Goal: Transaction & Acquisition: Purchase product/service

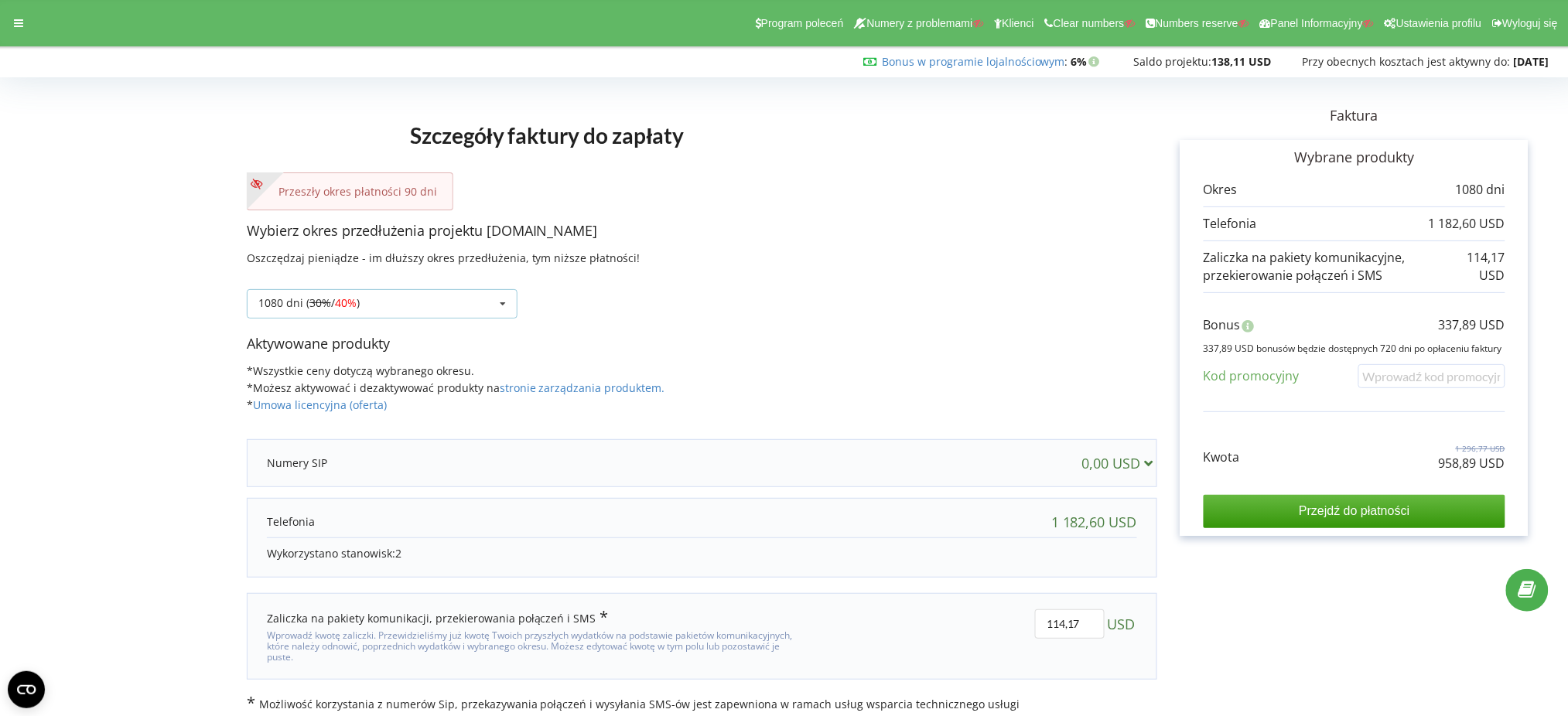
click at [360, 307] on div "1080 dni ( 30% / 40% )" at bounding box center [309, 303] width 101 height 11
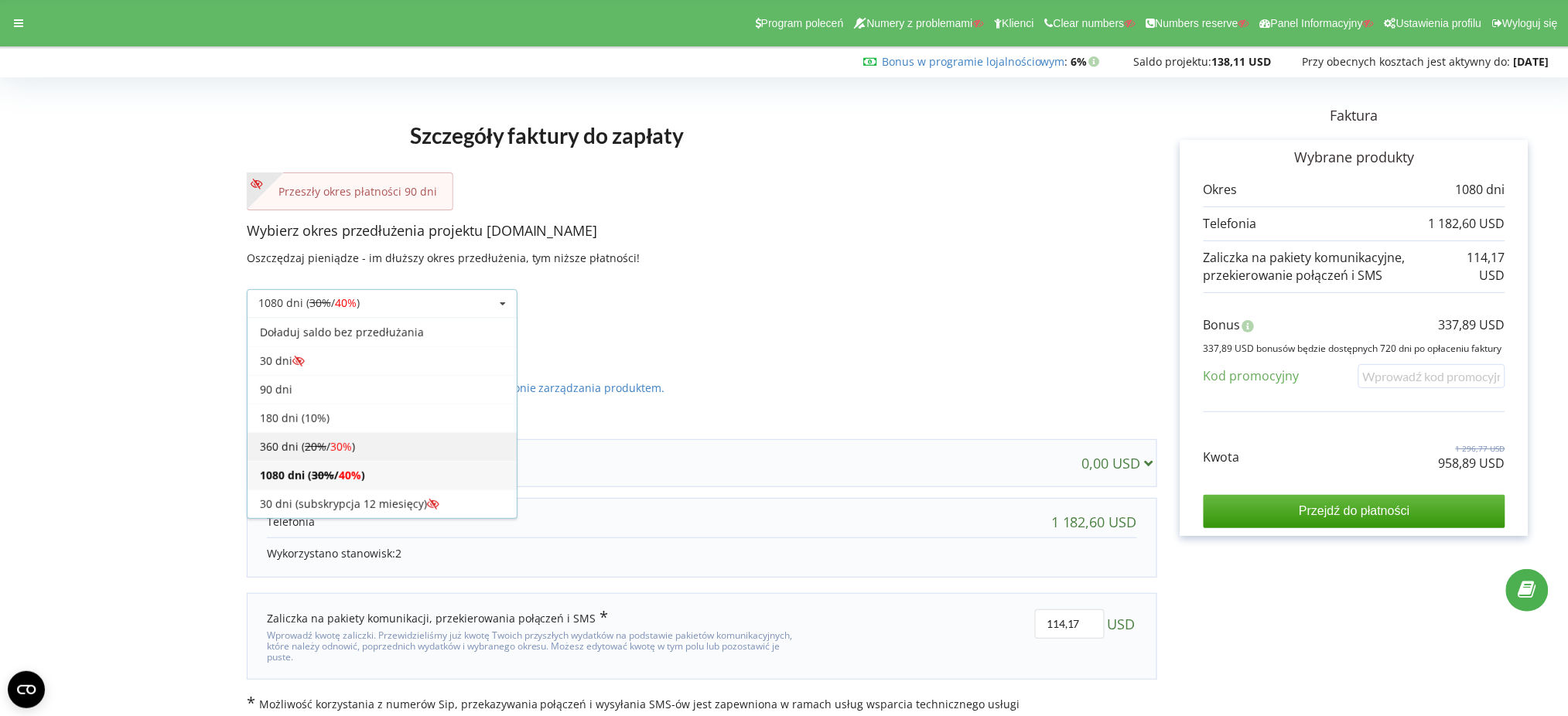
click at [379, 456] on div "360 dni ( 20% / 30% )" at bounding box center [382, 447] width 269 height 29
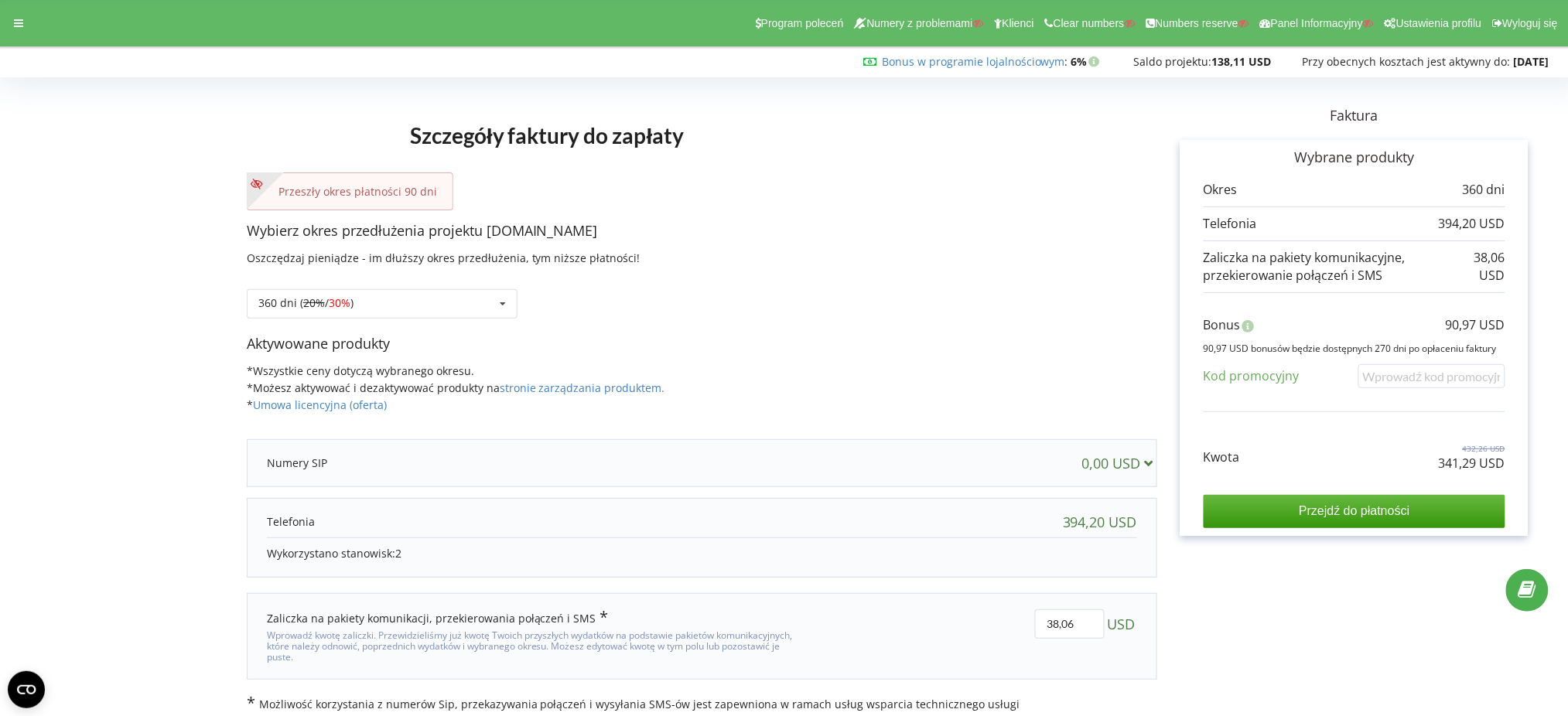
click at [1456, 463] on p "341,29 USD" at bounding box center [1473, 464] width 67 height 18
copy div "341,29 USD"
click at [428, 307] on div "360 dni ( 20% / 30% ) Doładuj saldo bez przedłużania 30 dni 20% / 30% 30%" at bounding box center [382, 303] width 271 height 29
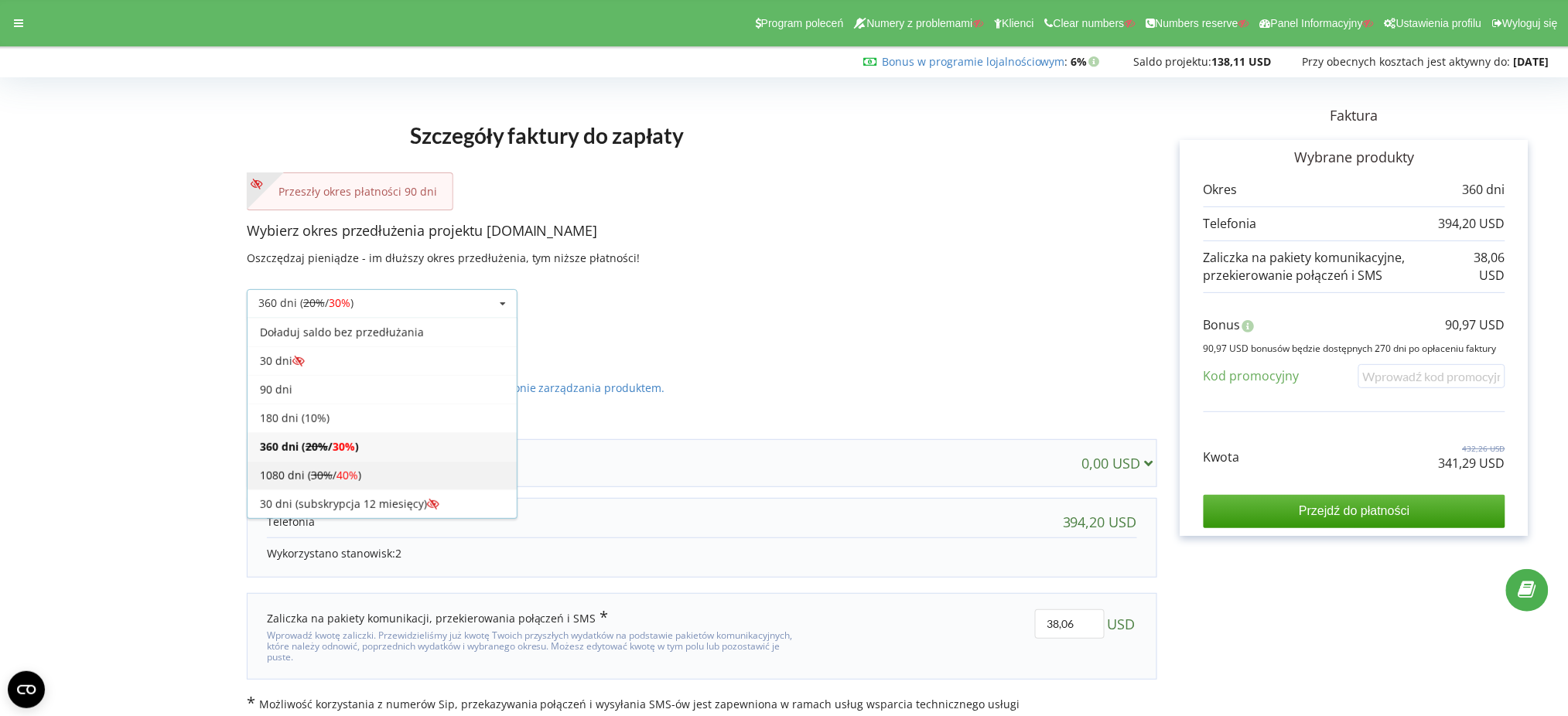
click at [402, 476] on div "1080 dni ( 30% / 40% )" at bounding box center [382, 476] width 269 height 29
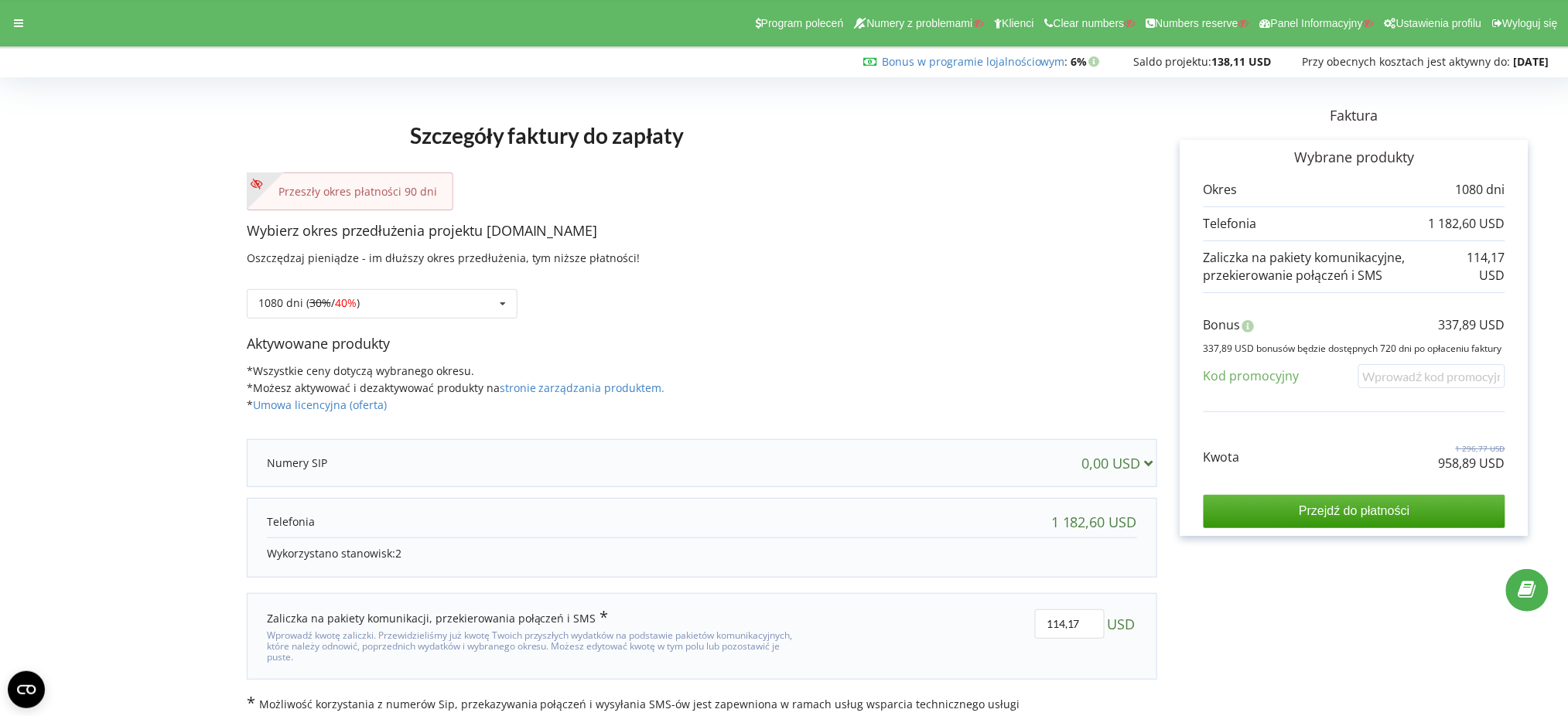
click at [1453, 461] on p "958,89 USD" at bounding box center [1473, 464] width 67 height 18
click at [1453, 459] on p "958,89 USD" at bounding box center [1473, 464] width 67 height 18
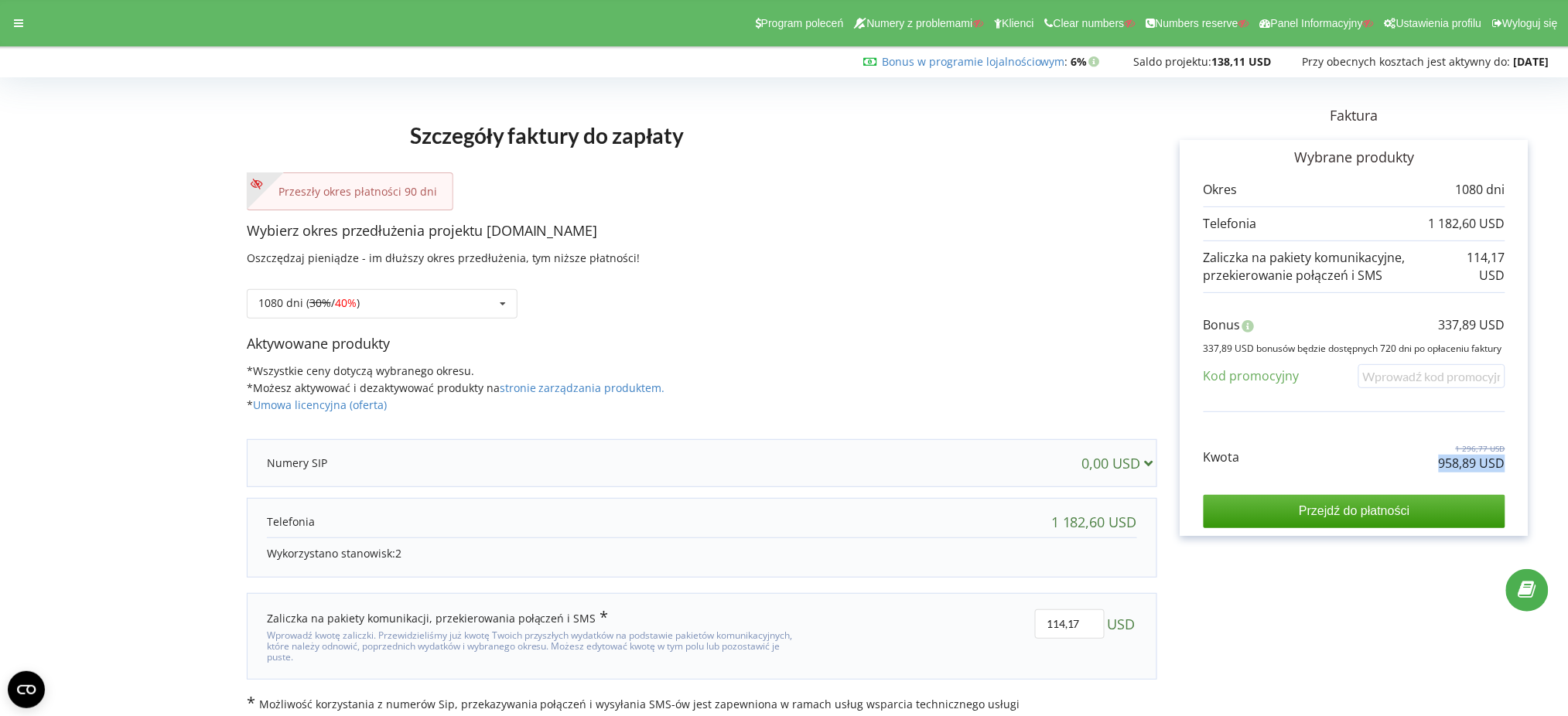
click at [1453, 459] on p "958,89 USD" at bounding box center [1473, 464] width 67 height 18
copy div "958,89 USD"
click at [38, 26] on div "Program poleceń Numery z problemami Klienci Clear numbers Numbers reserve Panel…" at bounding box center [784, 23] width 1590 height 46
click at [26, 22] on div at bounding box center [18, 23] width 28 height 21
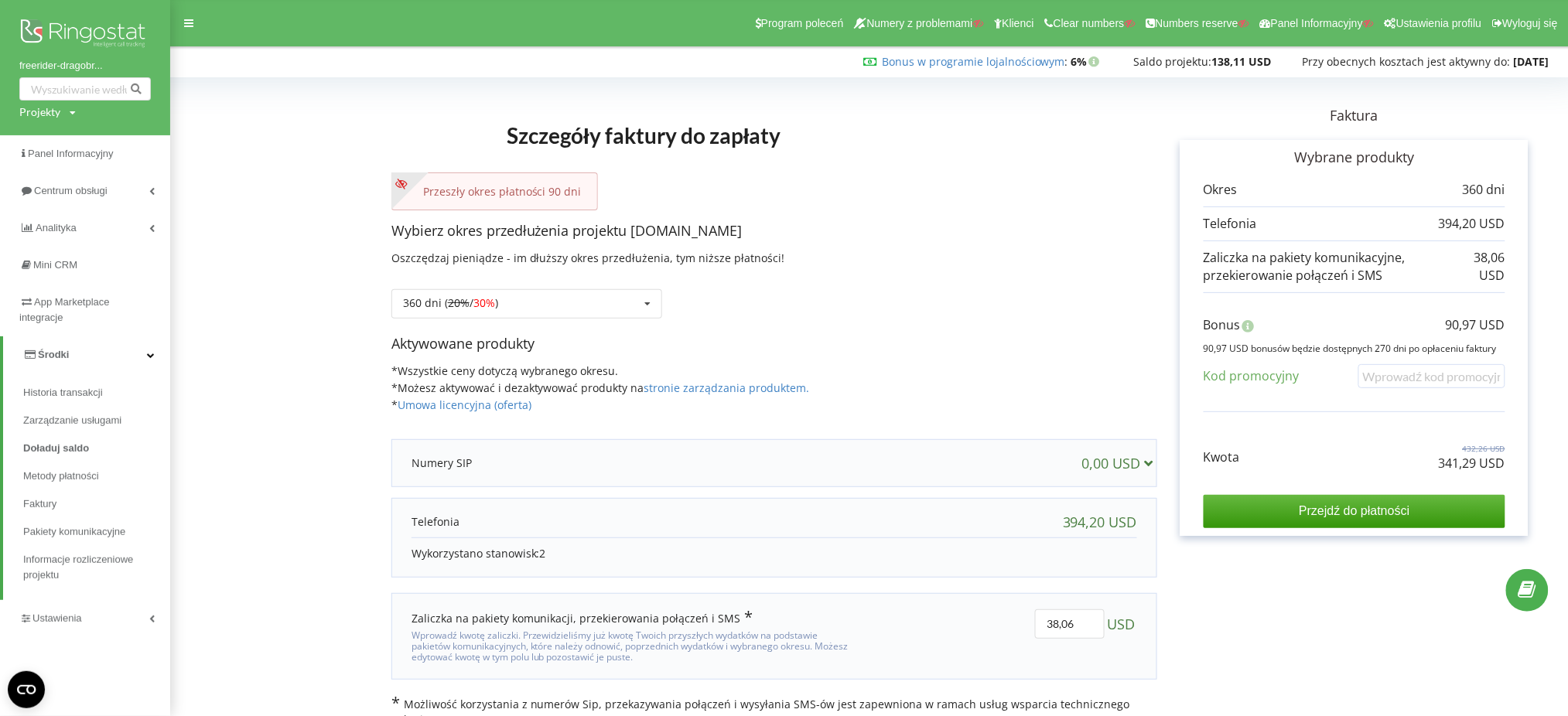
click at [47, 104] on div "freerider-dragobr... Projekty Wyszukiwanie" at bounding box center [85, 67] width 171 height 136
click at [51, 111] on div "Projekty" at bounding box center [40, 112] width 41 height 15
click at [66, 145] on input "text" at bounding box center [67, 144] width 78 height 22
paste input "ferrara-paint.com"
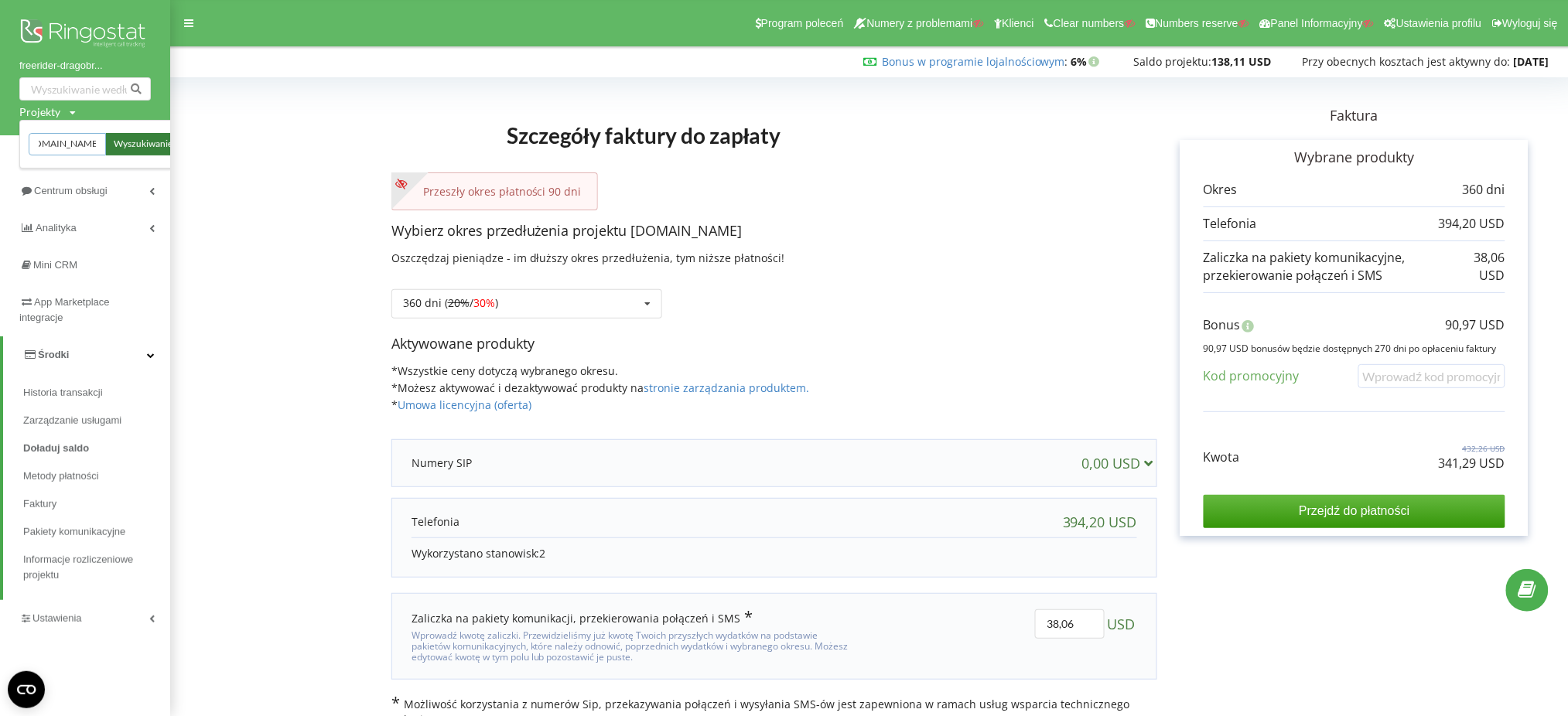
type input "ferrara-paint.com"
click at [132, 145] on span "Wyszukiwanie" at bounding box center [142, 145] width 59 height 14
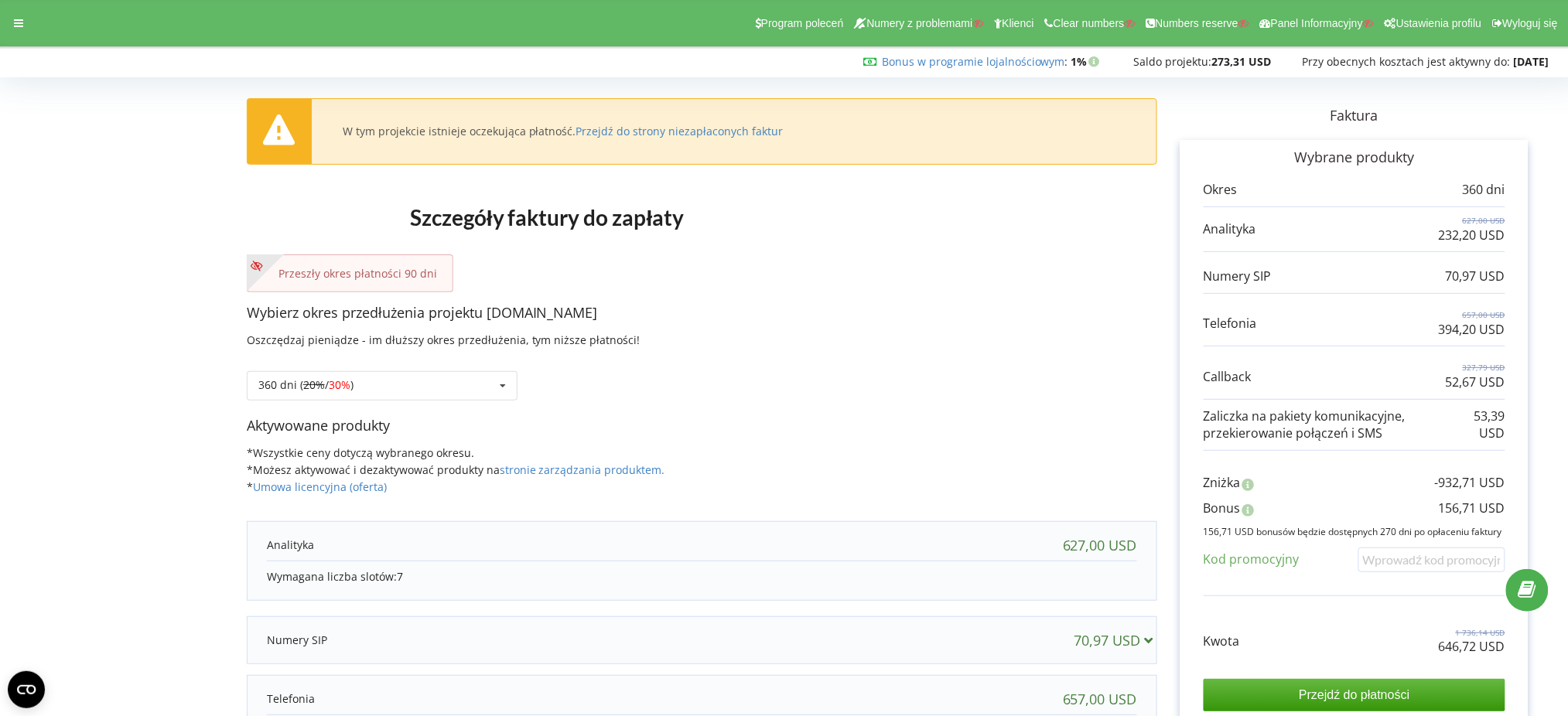
drag, startPoint x: 621, startPoint y: 311, endPoint x: 486, endPoint y: 321, distance: 135.4
click at [486, 321] on p "Wybierz okres przedłużenia projektu ferrara-paint.com" at bounding box center [702, 314] width 911 height 20
copy p "ferrara-paint.com"
click at [1478, 650] on p "646,72 USD" at bounding box center [1473, 647] width 67 height 18
click at [1478, 650] on p "646,72 USD" at bounding box center [1473, 647] width 67 height 18
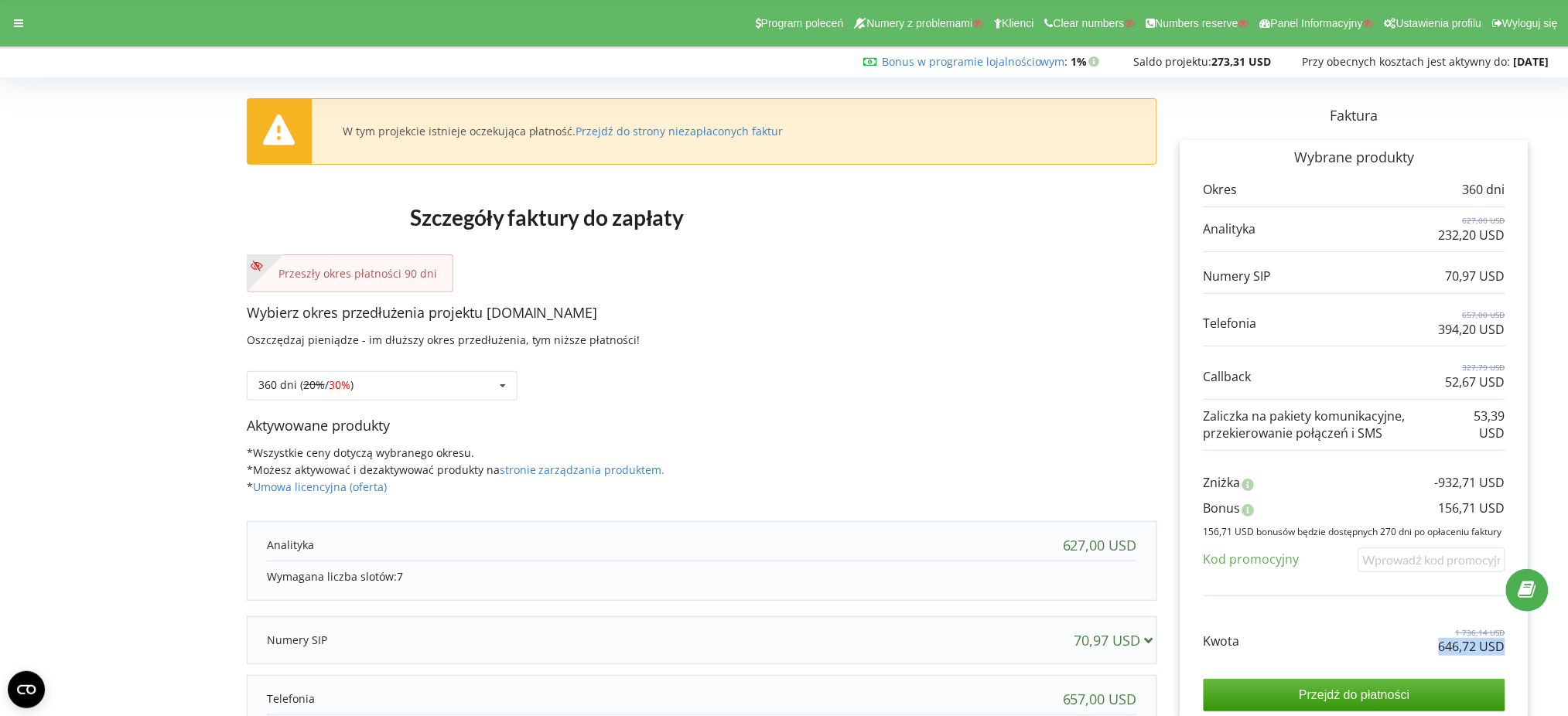
click at [1478, 650] on p "646,72 USD" at bounding box center [1473, 647] width 67 height 18
copy div "646,72 USD"
click at [1468, 508] on p "156,71 USD" at bounding box center [1473, 508] width 67 height 18
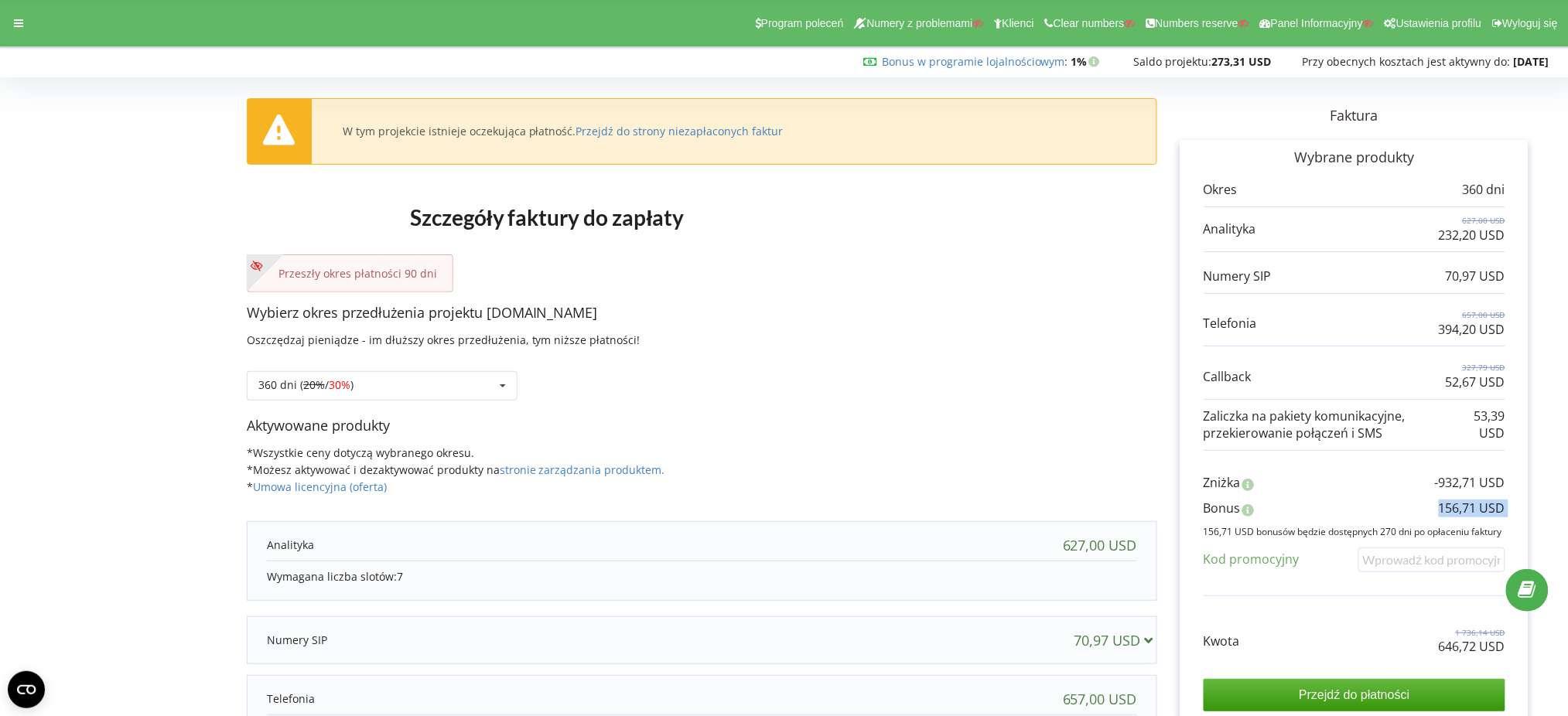
copy div "156,71 USD"
click at [451, 372] on div "360 dni ( 20% / 30% ) Doładuj saldo bez przedłużania 30 dni 20% / 30% 30%" at bounding box center [382, 386] width 271 height 29
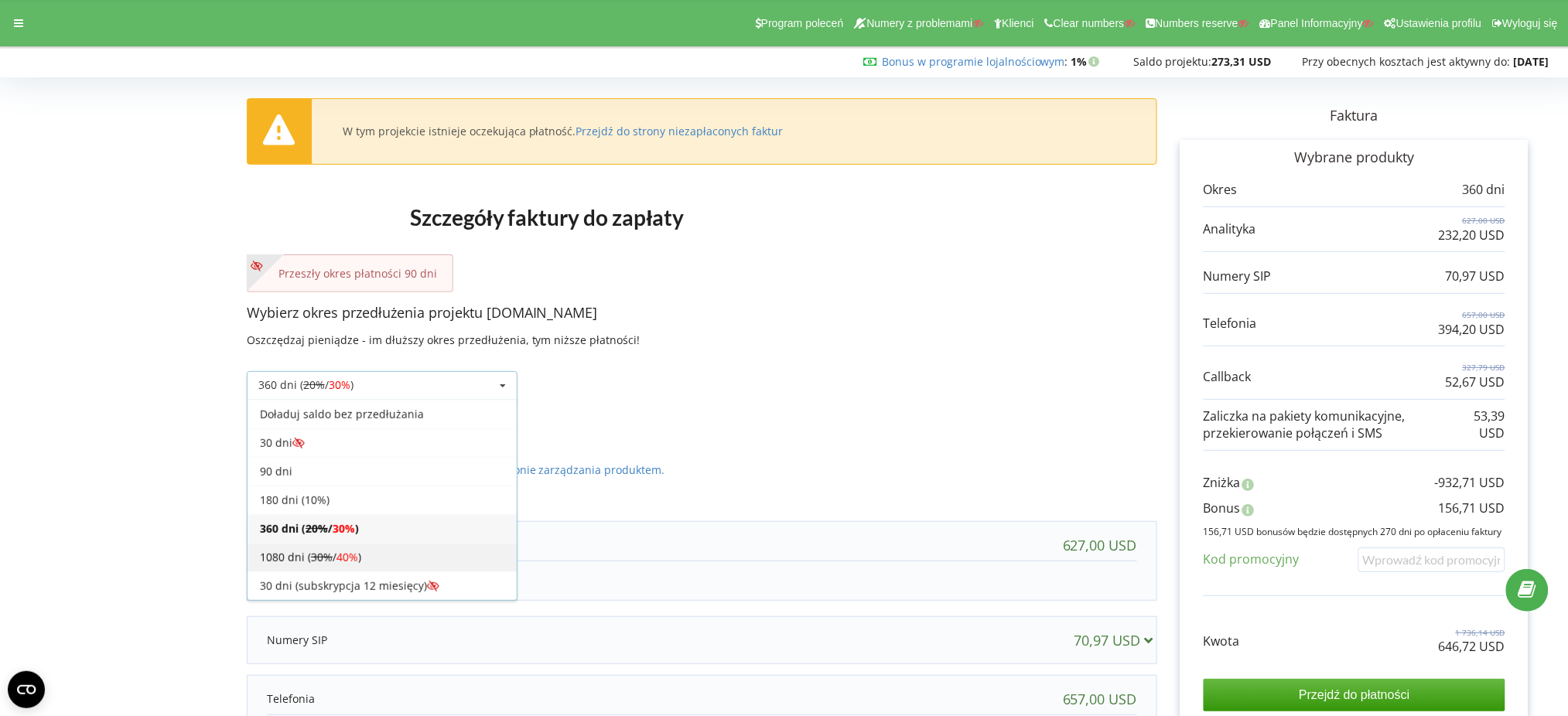
click at [449, 552] on div "1080 dni ( 30% / 40% )" at bounding box center [382, 557] width 269 height 29
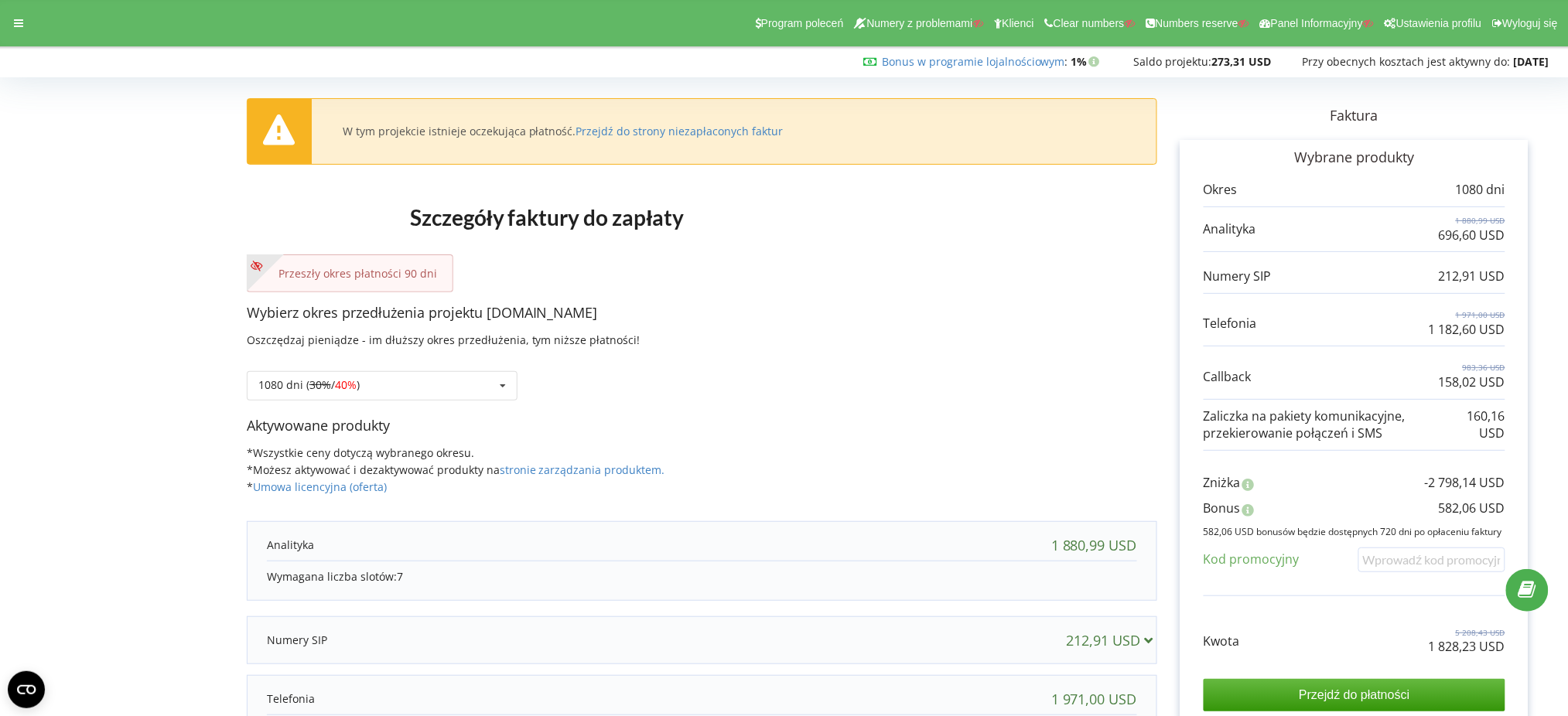
click at [1482, 651] on p "1 828,23 USD" at bounding box center [1467, 647] width 77 height 18
copy div "1 828,23 USD"
click at [1456, 504] on p "582,06 USD" at bounding box center [1473, 508] width 67 height 18
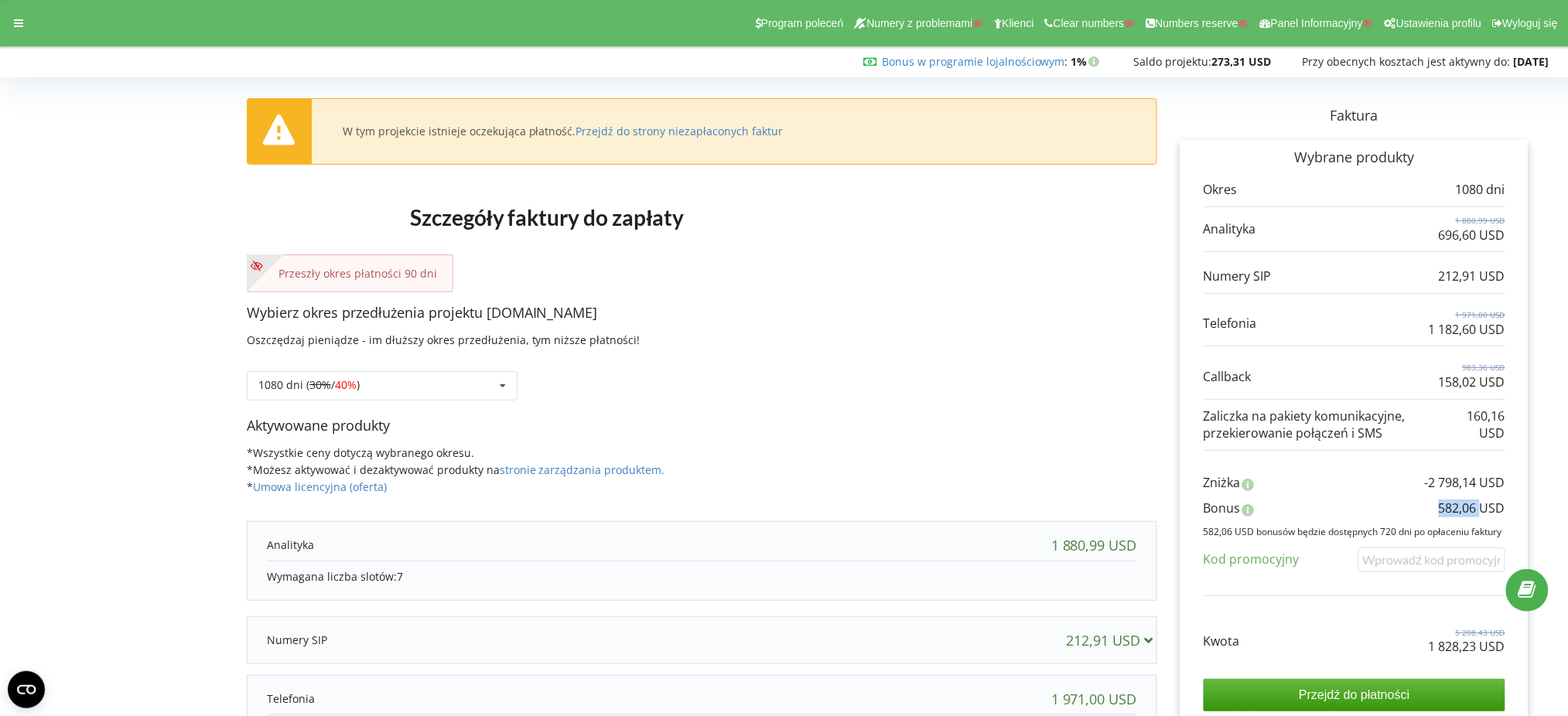
click at [1456, 504] on p "582,06 USD" at bounding box center [1473, 508] width 67 height 18
copy div "582,06 USD"
click at [25, 29] on div at bounding box center [18, 23] width 28 height 21
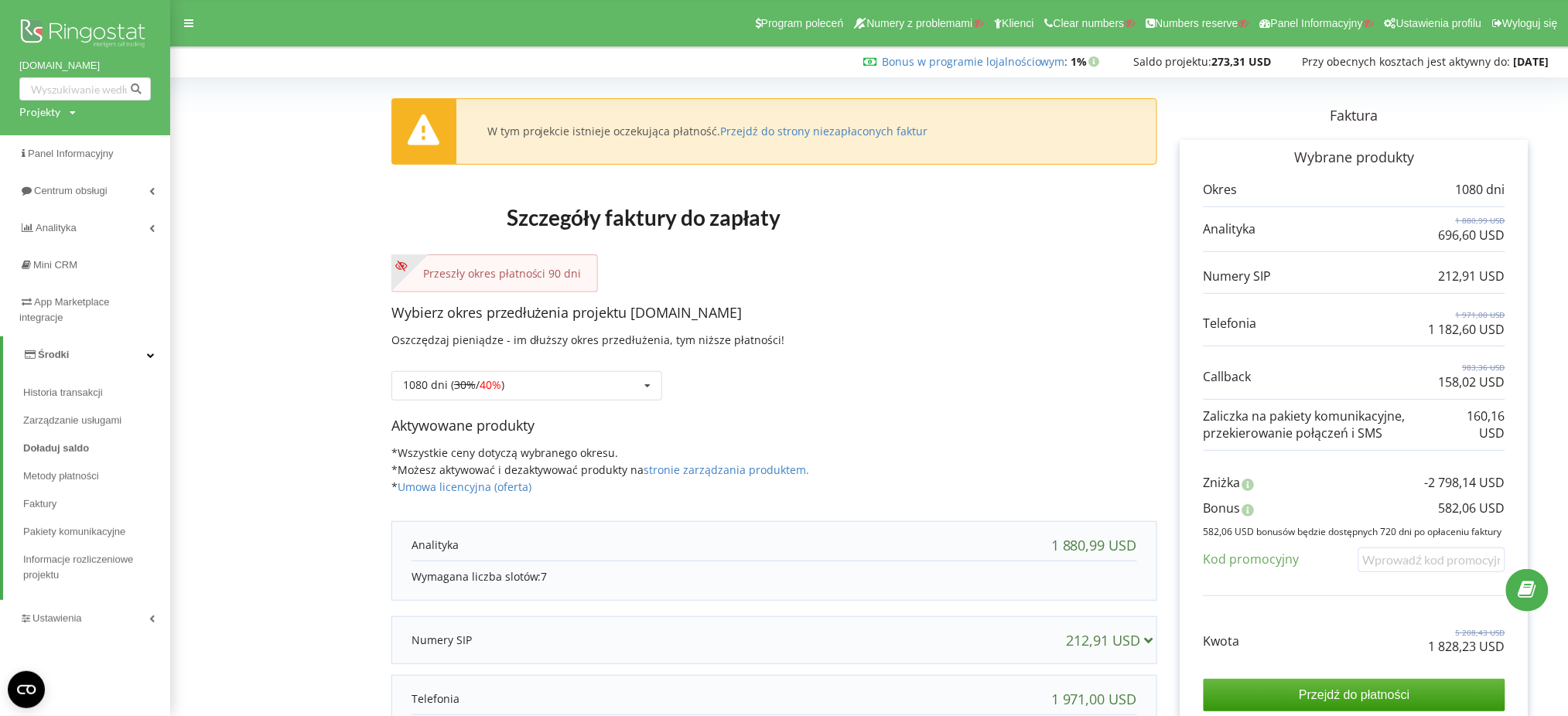
click at [47, 106] on div "Projekty" at bounding box center [40, 112] width 41 height 15
click at [59, 130] on div "Wyszukiwanie" at bounding box center [105, 144] width 171 height 49
click at [67, 139] on input "text" at bounding box center [67, 144] width 78 height 22
paste input "[DOMAIN_NAME]"
type input "[DOMAIN_NAME]"
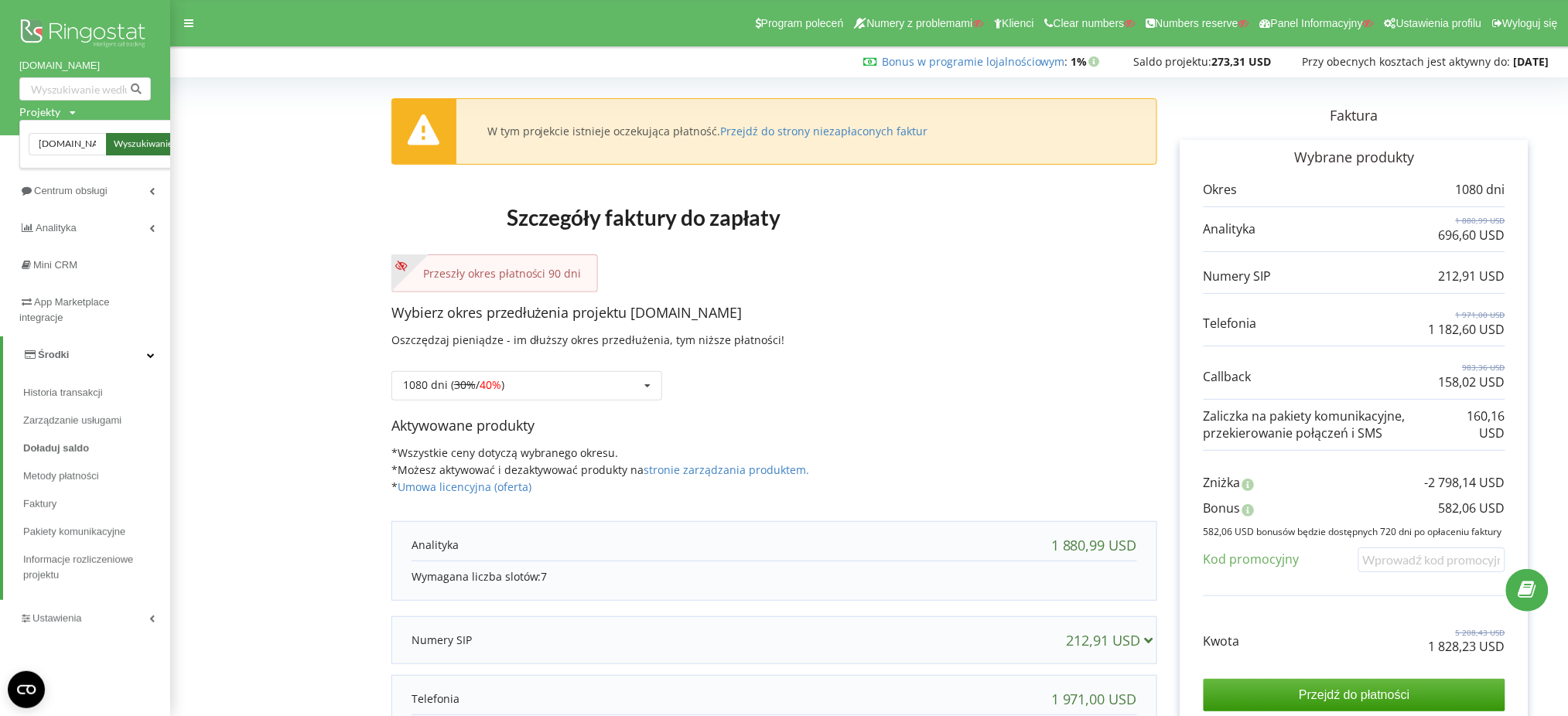
click at [125, 146] on span "Wyszukiwanie" at bounding box center [142, 145] width 59 height 14
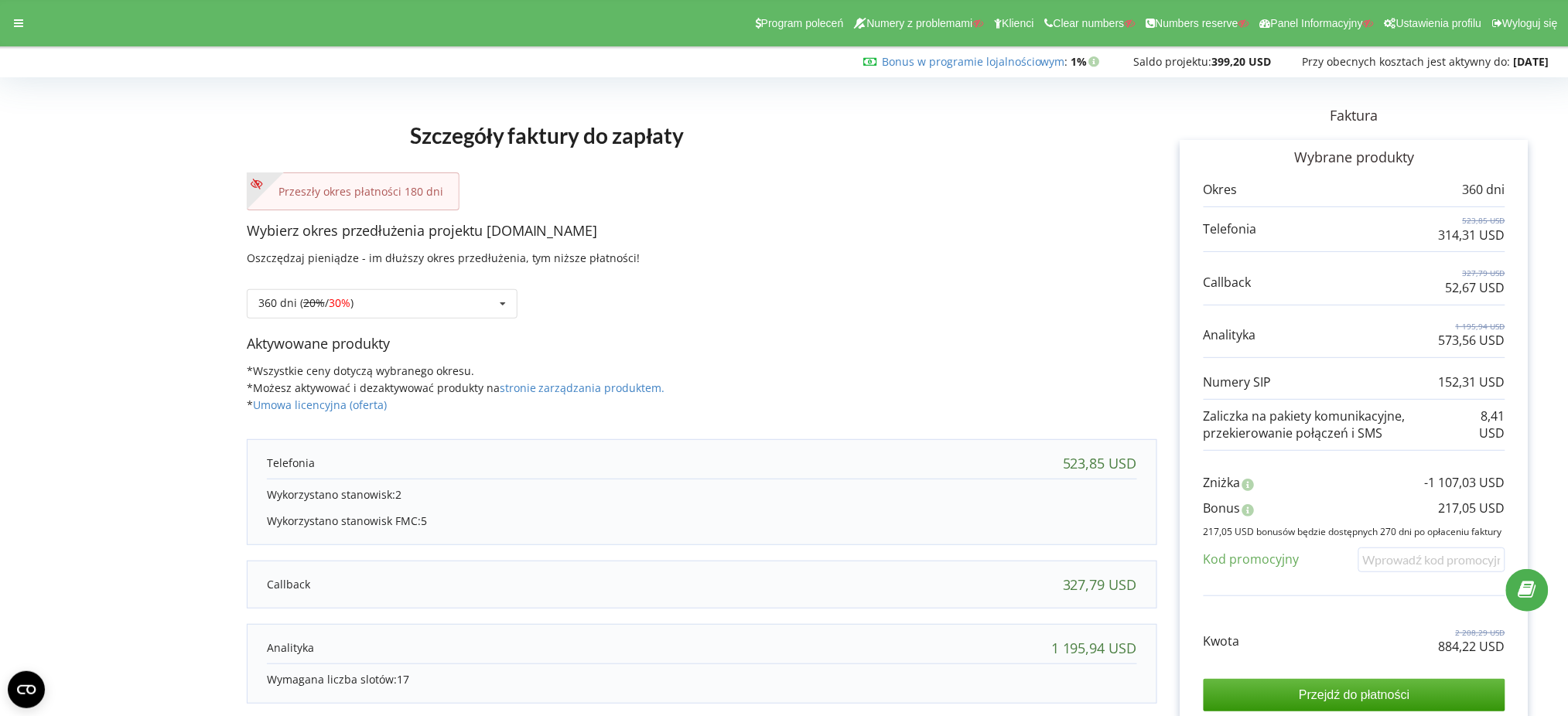
click at [1456, 650] on p "884,22 USD" at bounding box center [1473, 647] width 67 height 18
click at [1456, 650] on p "884,22 USD" at bounding box center [1473, 647] width 67 height 18
copy div "884,22 USD"
click at [1474, 514] on p "217,05 USD" at bounding box center [1473, 508] width 67 height 18
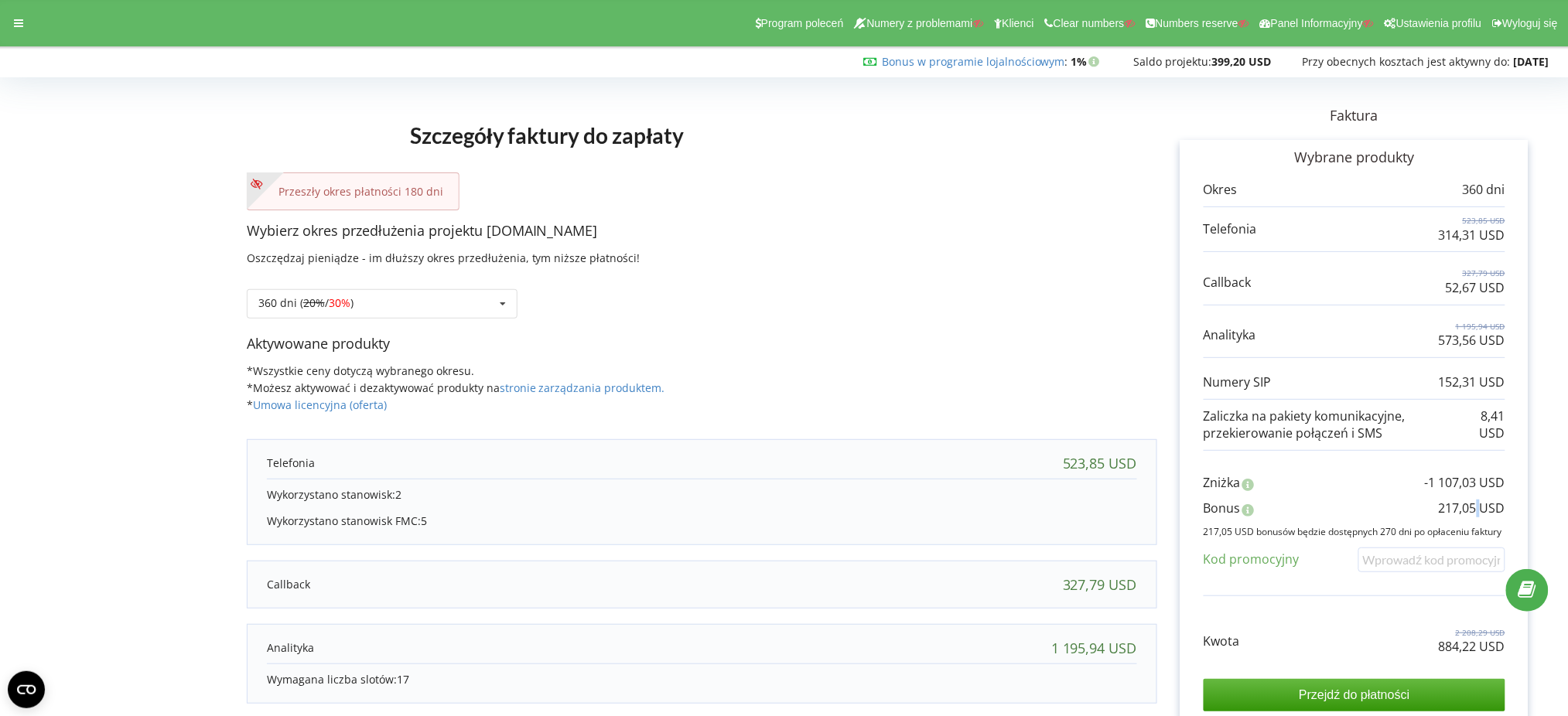
click at [1474, 514] on p "217,05 USD" at bounding box center [1473, 508] width 67 height 18
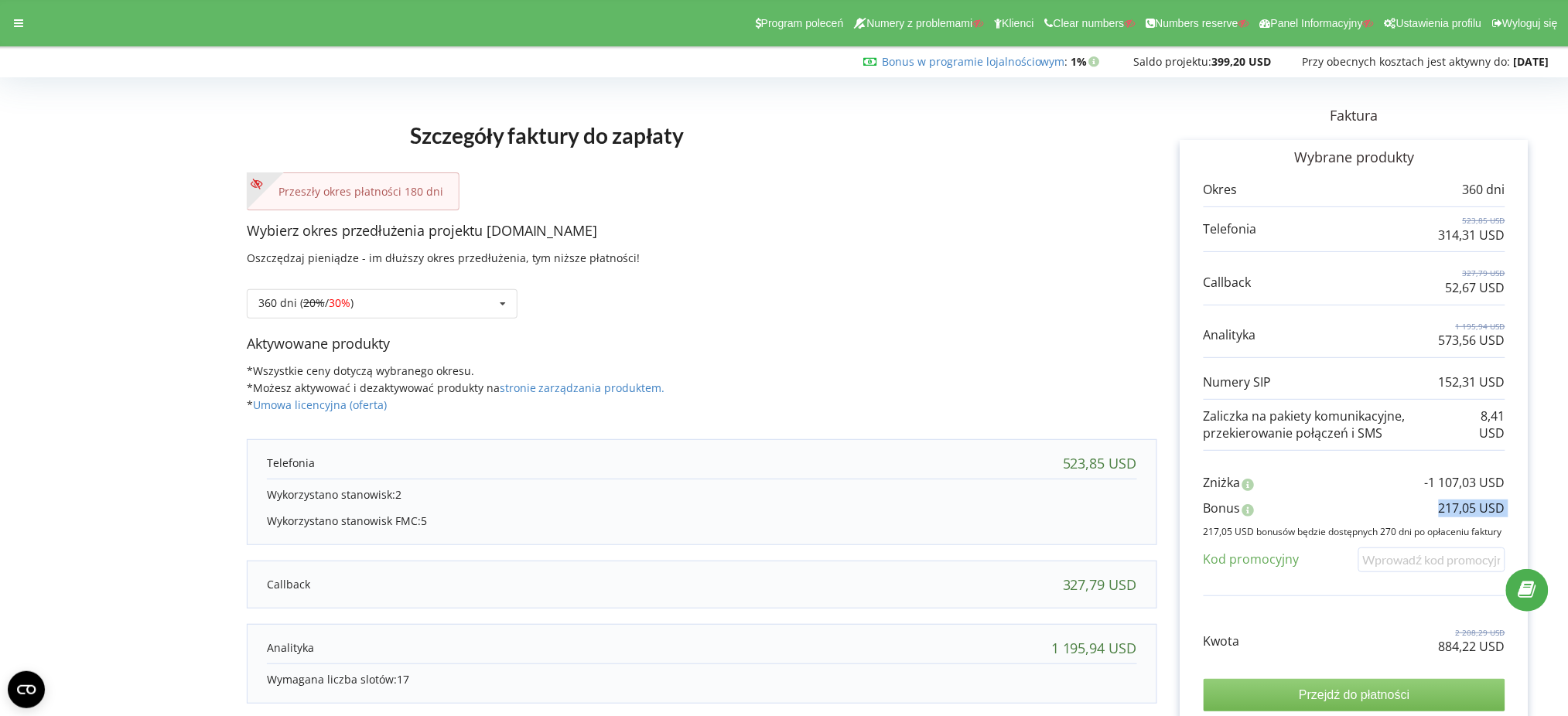
copy div "217,05 USD"
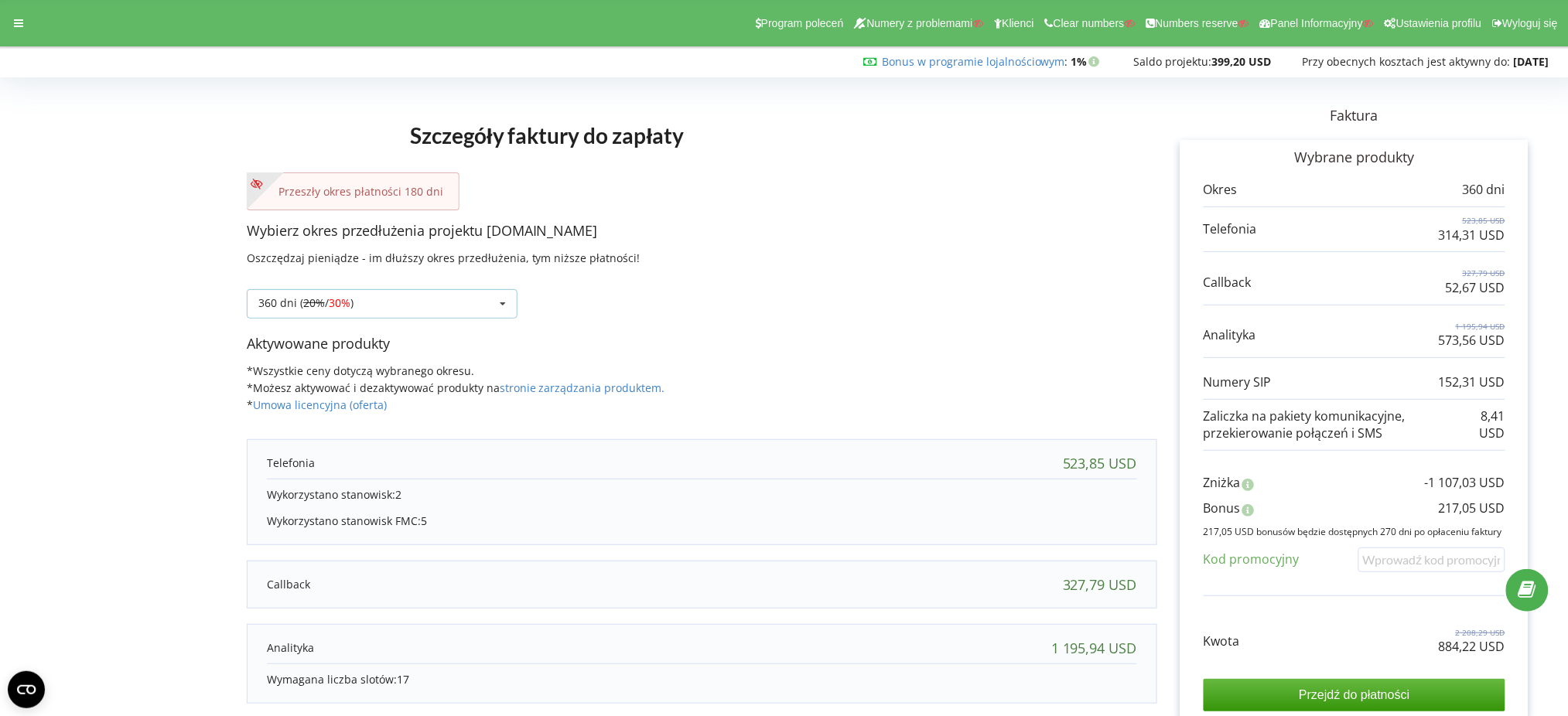
click at [402, 297] on div "360 dni ( 20% / 30% ) Doładuj saldo bez przedłużania 30 dni 20% / 30% 30%" at bounding box center [382, 303] width 271 height 29
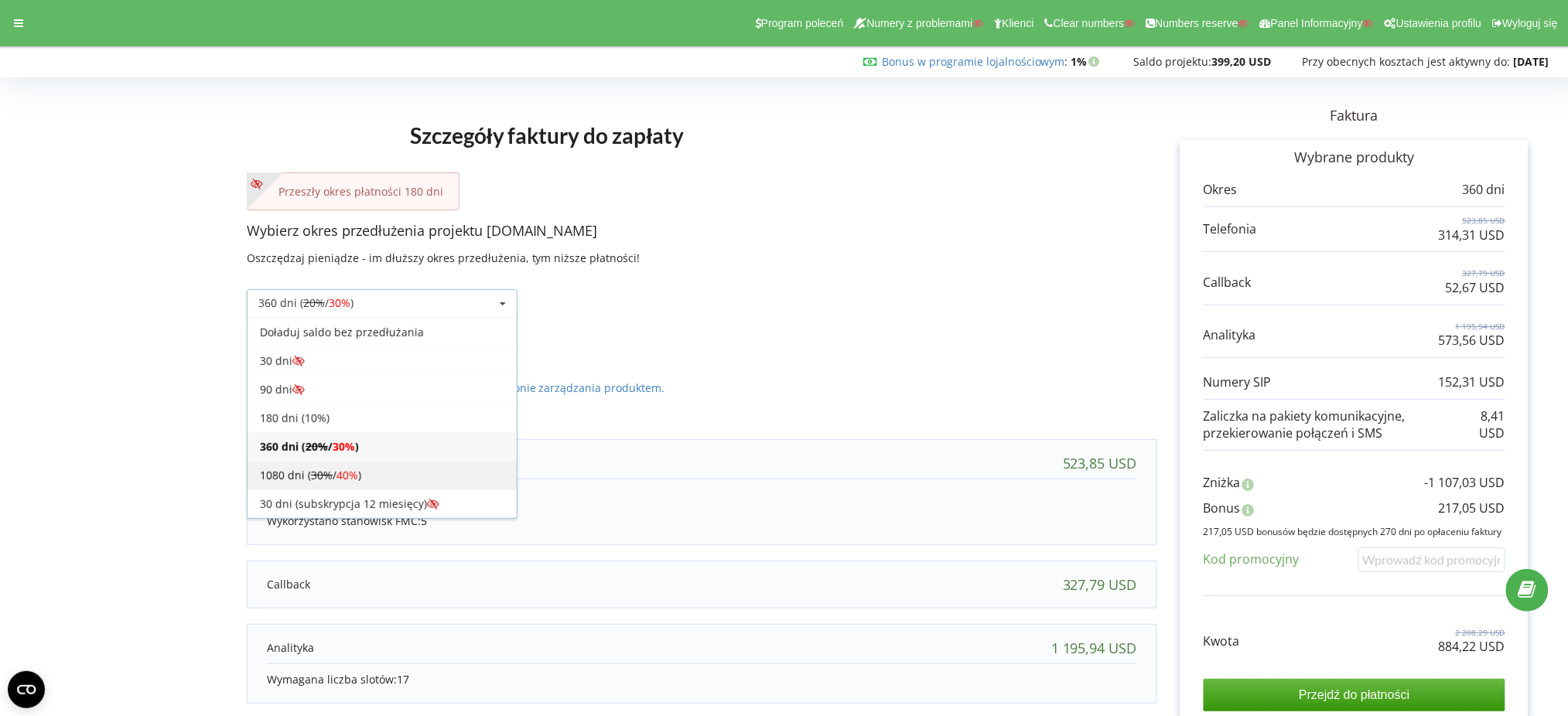
click at [409, 469] on div "1080 dni ( 30% / 40% )" at bounding box center [382, 476] width 269 height 29
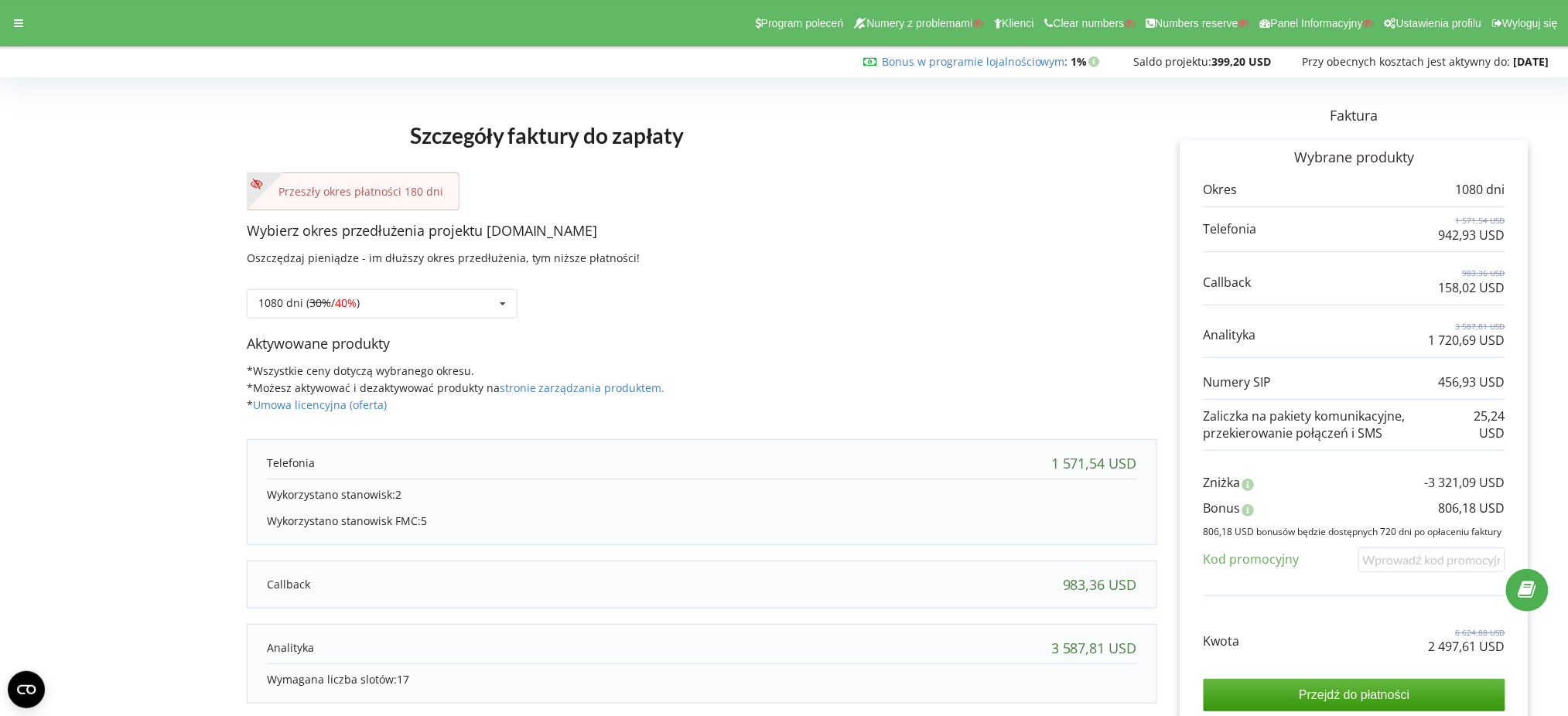
click at [1449, 642] on p "2 497,61 USD" at bounding box center [1467, 647] width 77 height 18
copy div "2 497,61 USD"
click at [1453, 513] on p "806,18 USD" at bounding box center [1473, 508] width 67 height 18
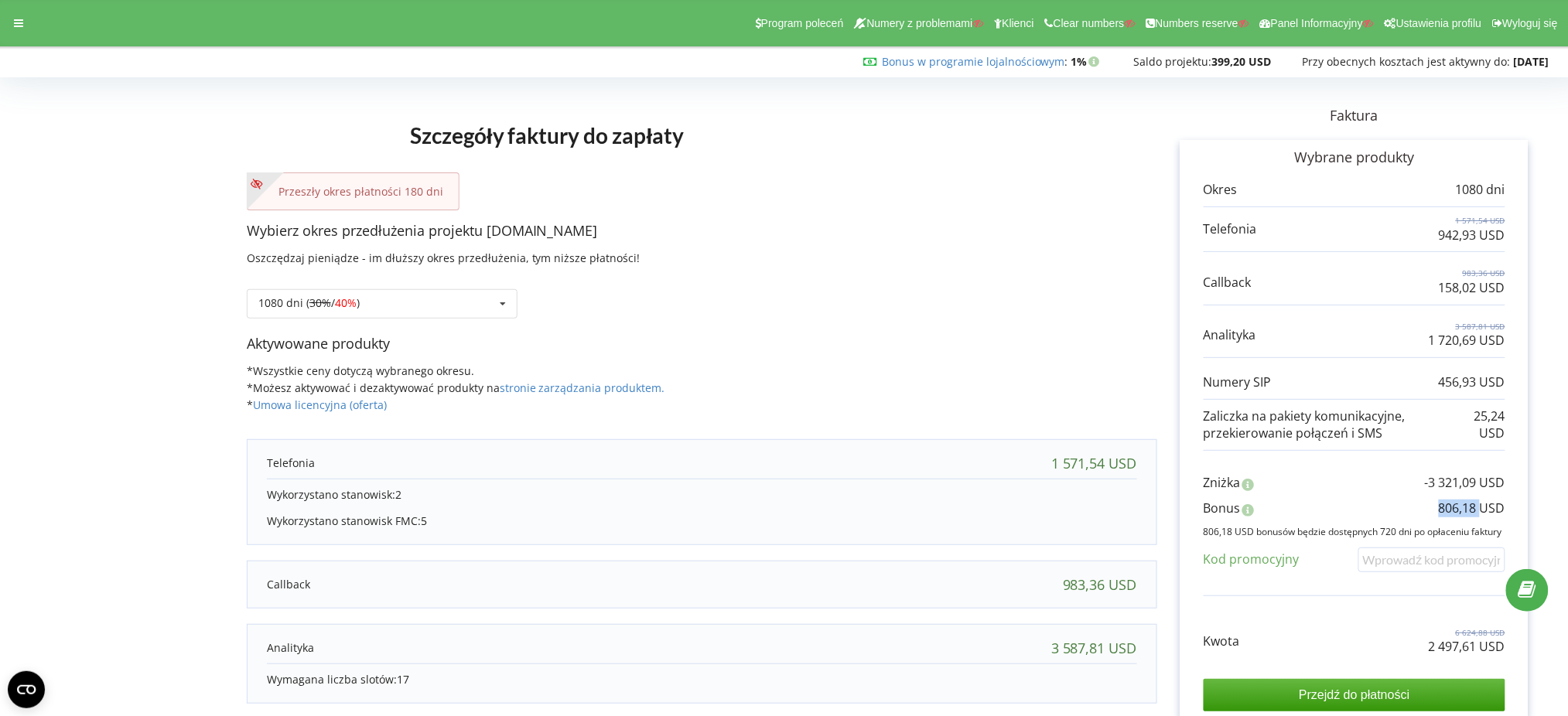
click at [1453, 513] on p "806,18 USD" at bounding box center [1473, 508] width 67 height 18
copy div "806,18 USD"
click at [4, 12] on div "Program poleceń Numery z problemami Klienci Clear numbers Numbers reserve Panel…" at bounding box center [784, 23] width 1590 height 46
click at [14, 18] on icon at bounding box center [18, 23] width 9 height 11
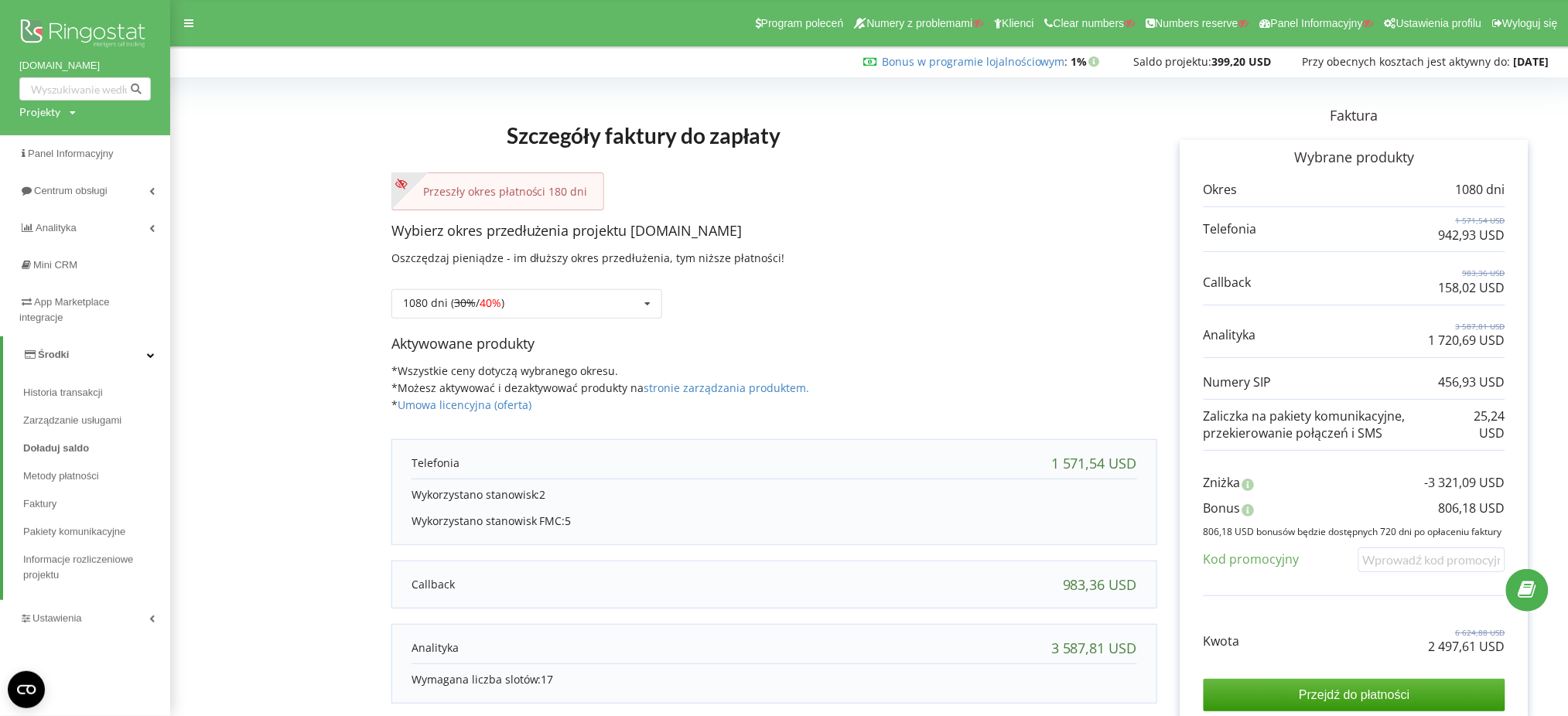
click at [44, 113] on div "Projekty" at bounding box center [40, 112] width 41 height 15
click at [56, 142] on input "text" at bounding box center [67, 144] width 78 height 22
paste input "[DOMAIN_NAME]"
type input "[DOMAIN_NAME]"
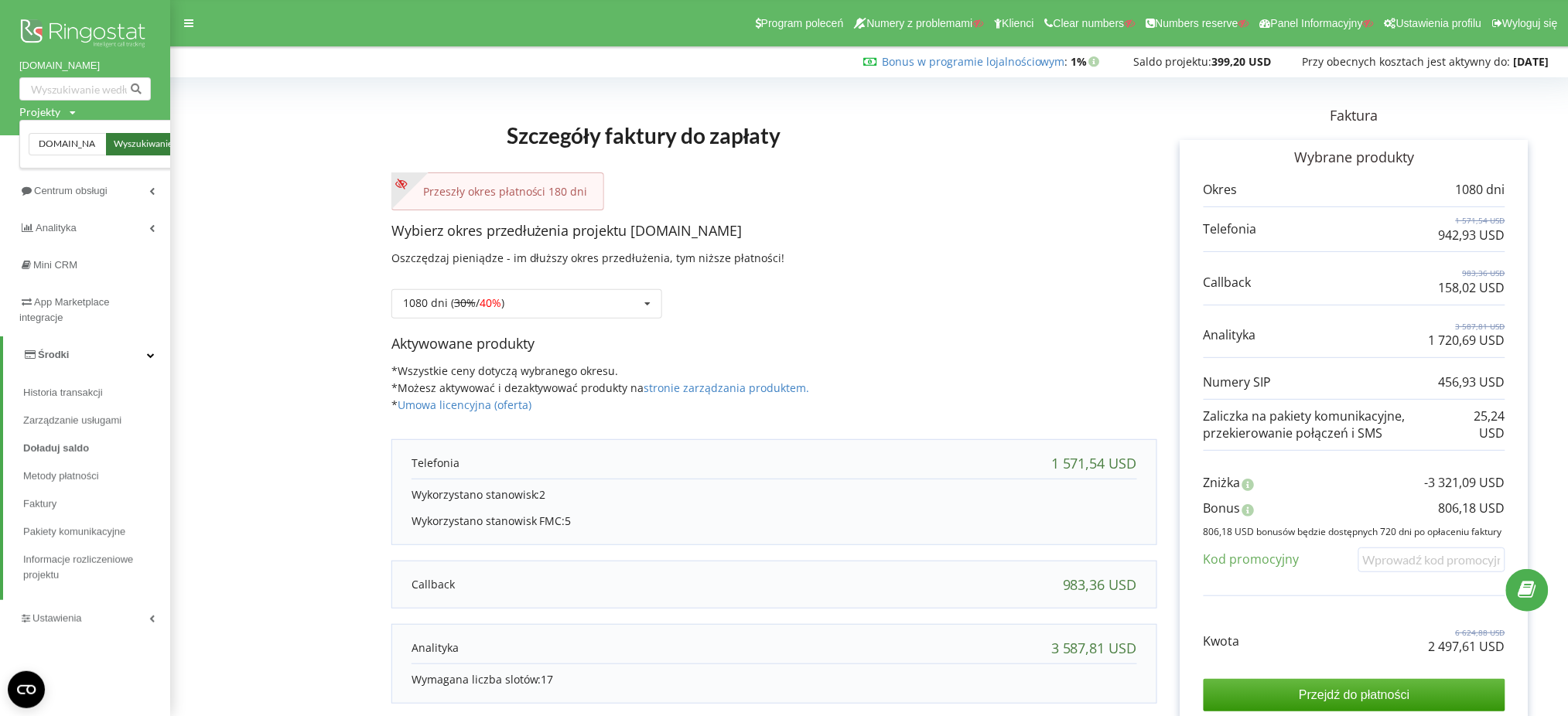
click at [121, 150] on span "Wyszukiwanie" at bounding box center [142, 145] width 59 height 14
